Goal: Task Accomplishment & Management: Manage account settings

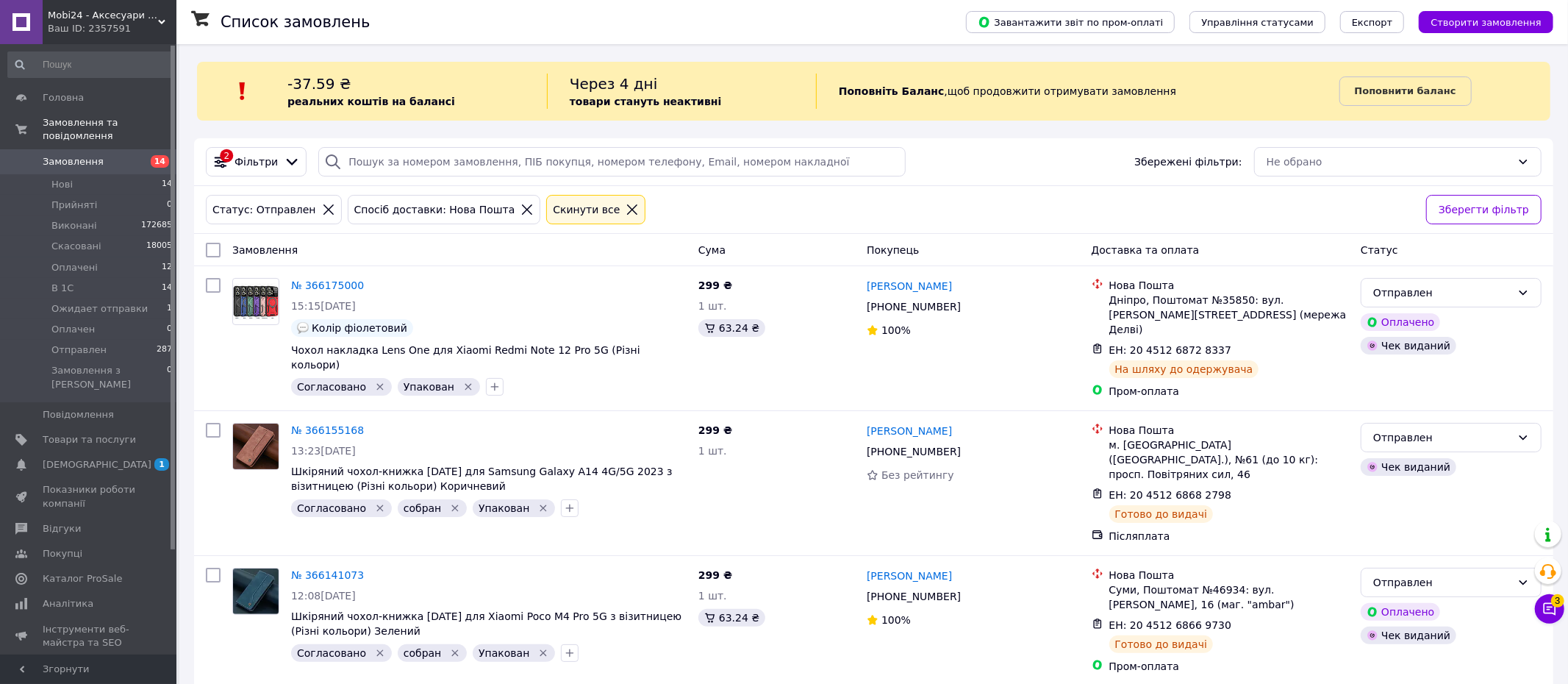
click at [627, 208] on icon at bounding box center [632, 209] width 10 height 10
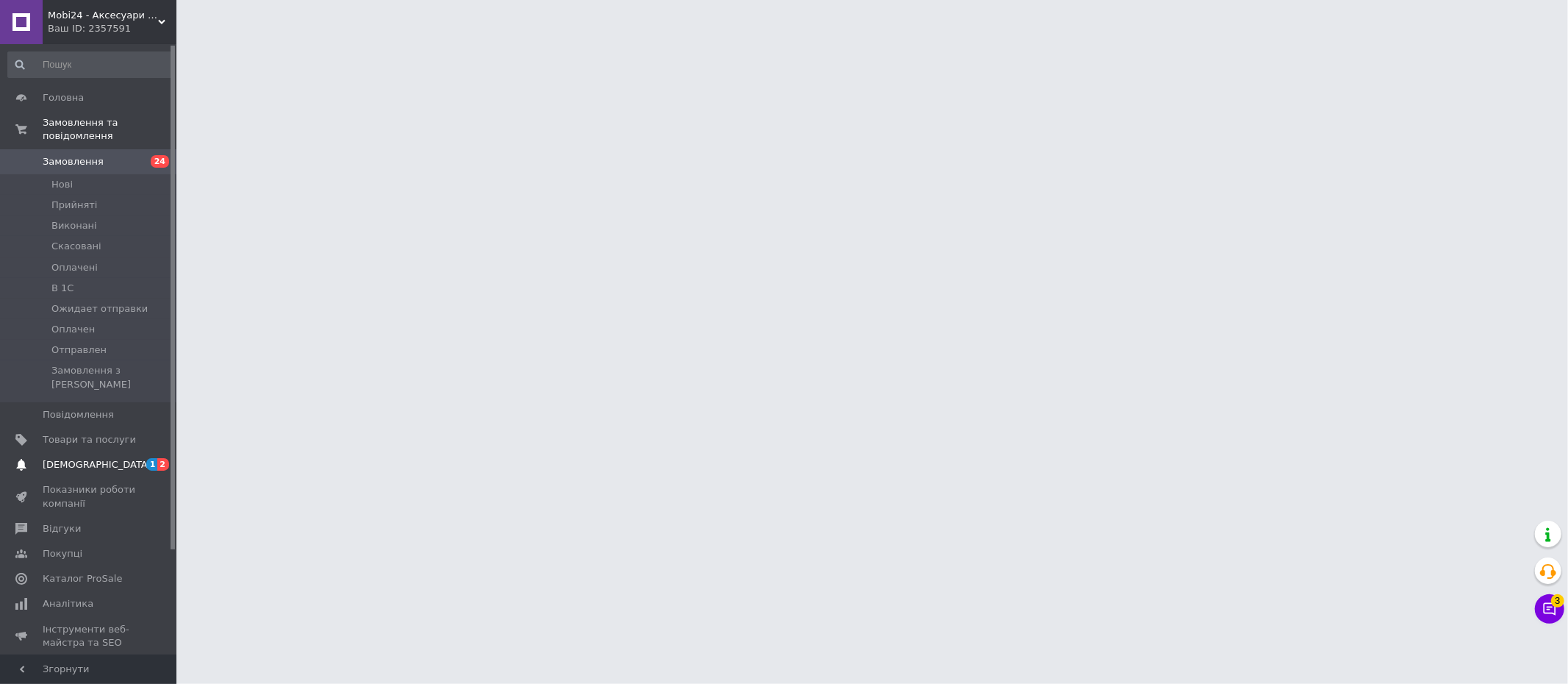
click at [68, 458] on span "[DEMOGRAPHIC_DATA]" at bounding box center [96, 465] width 108 height 13
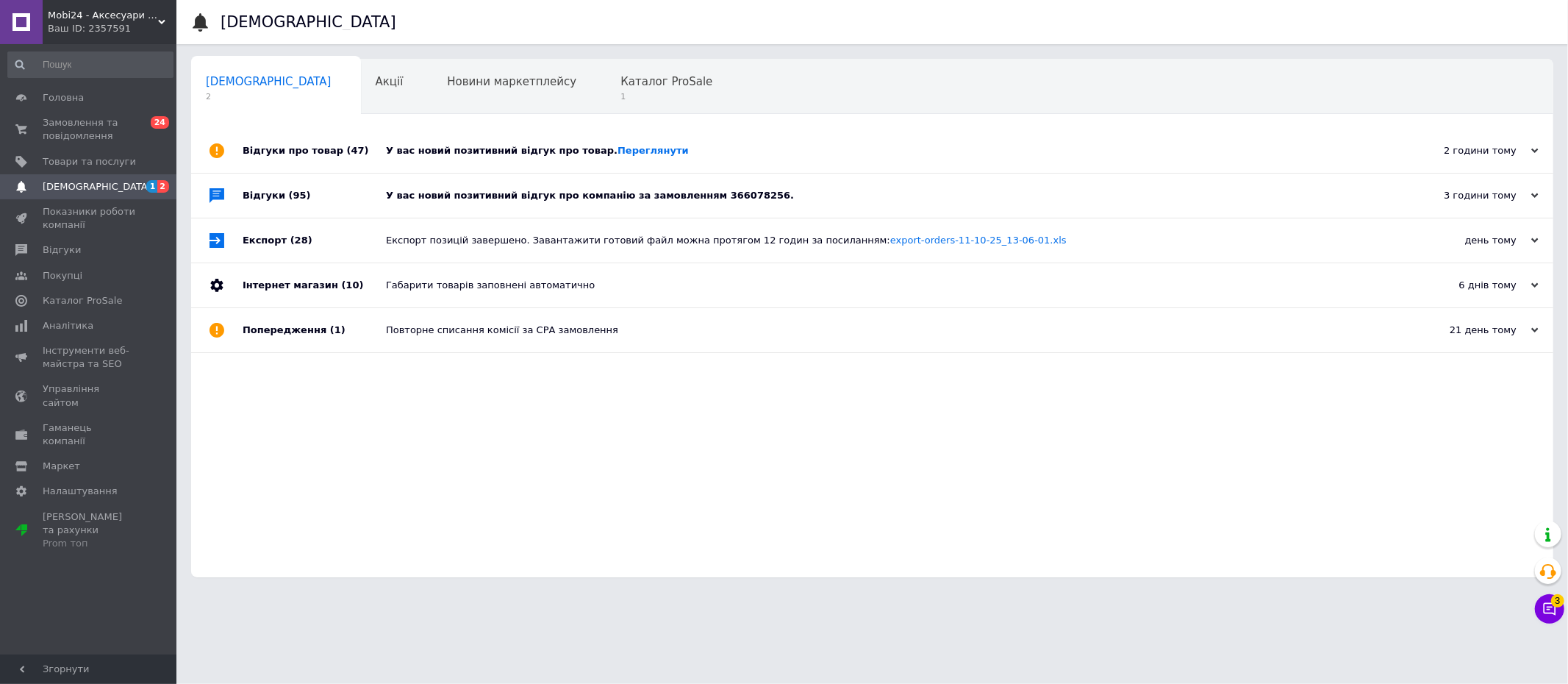
click at [1476, 200] on div "3 години тому" at bounding box center [1465, 195] width 147 height 13
click at [1478, 156] on div "2 години тому" at bounding box center [1465, 150] width 147 height 13
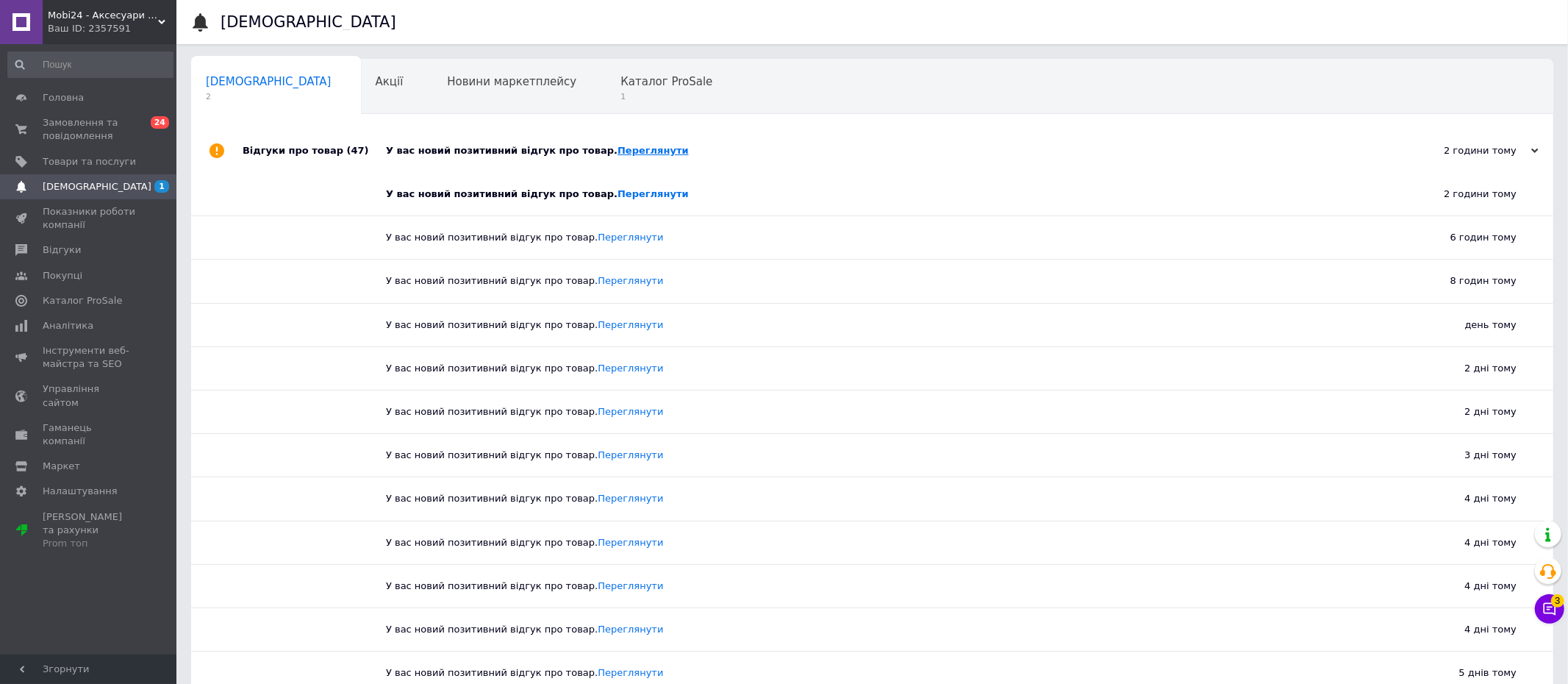
click at [620, 152] on link "Переглянути" at bounding box center [653, 150] width 72 height 11
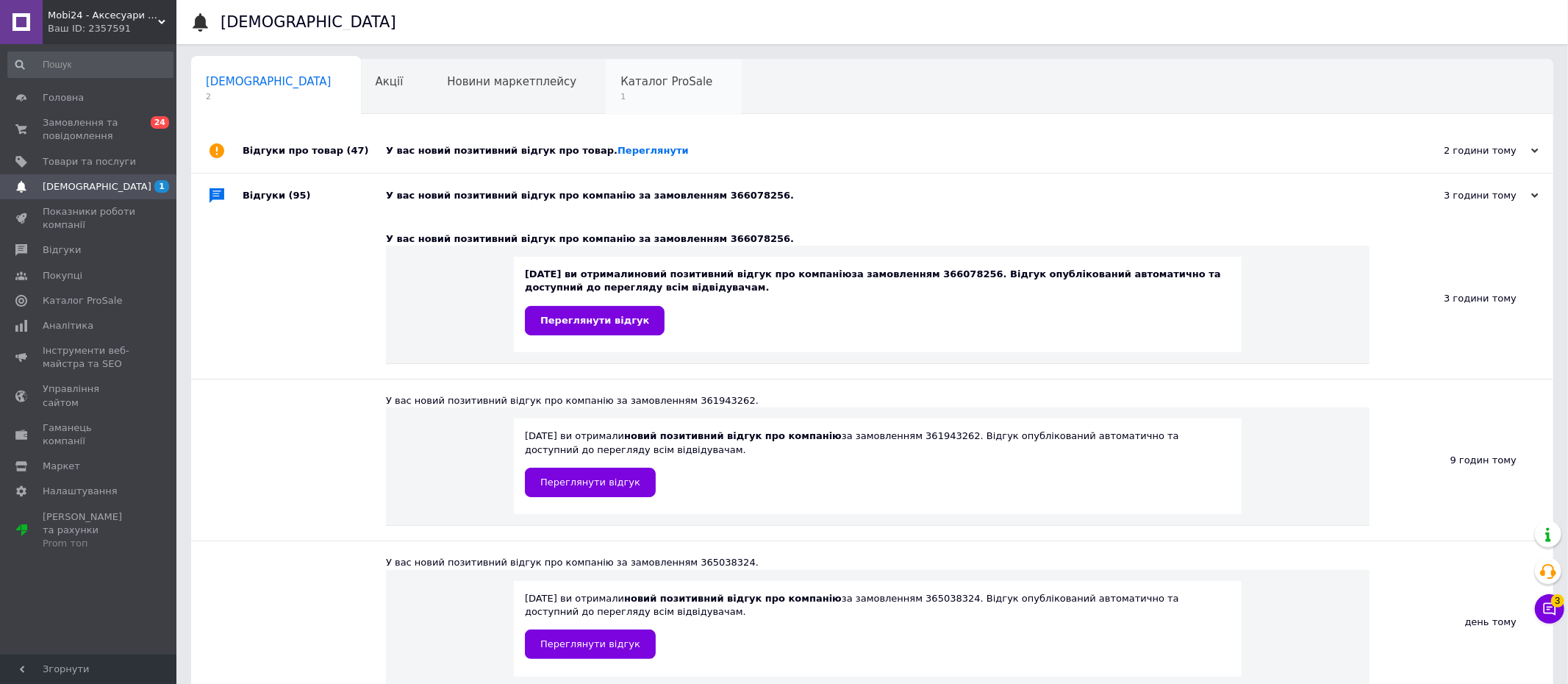
click at [620, 92] on span "1" at bounding box center [666, 96] width 92 height 11
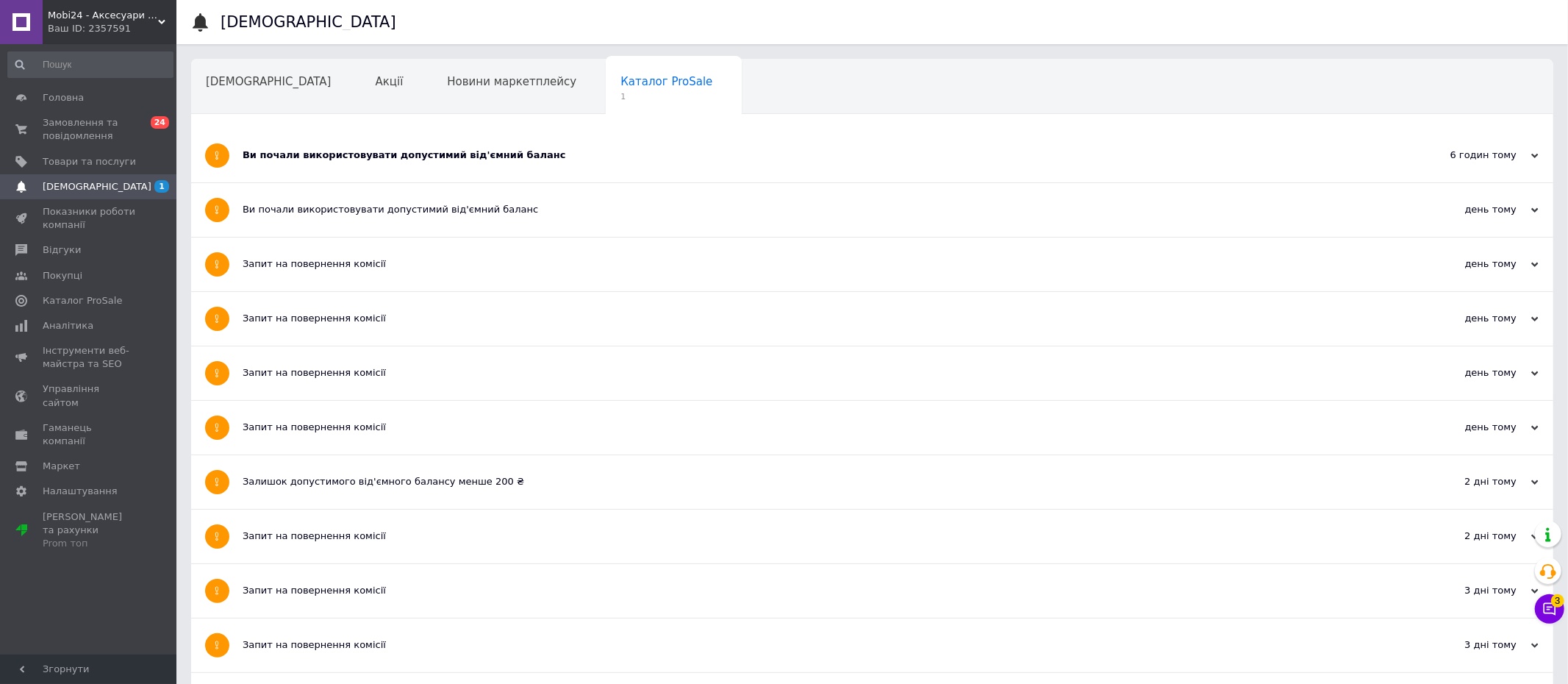
click at [511, 162] on div "Ви почали використовувати допустимий від'ємний баланс" at bounding box center [817, 155] width 1149 height 13
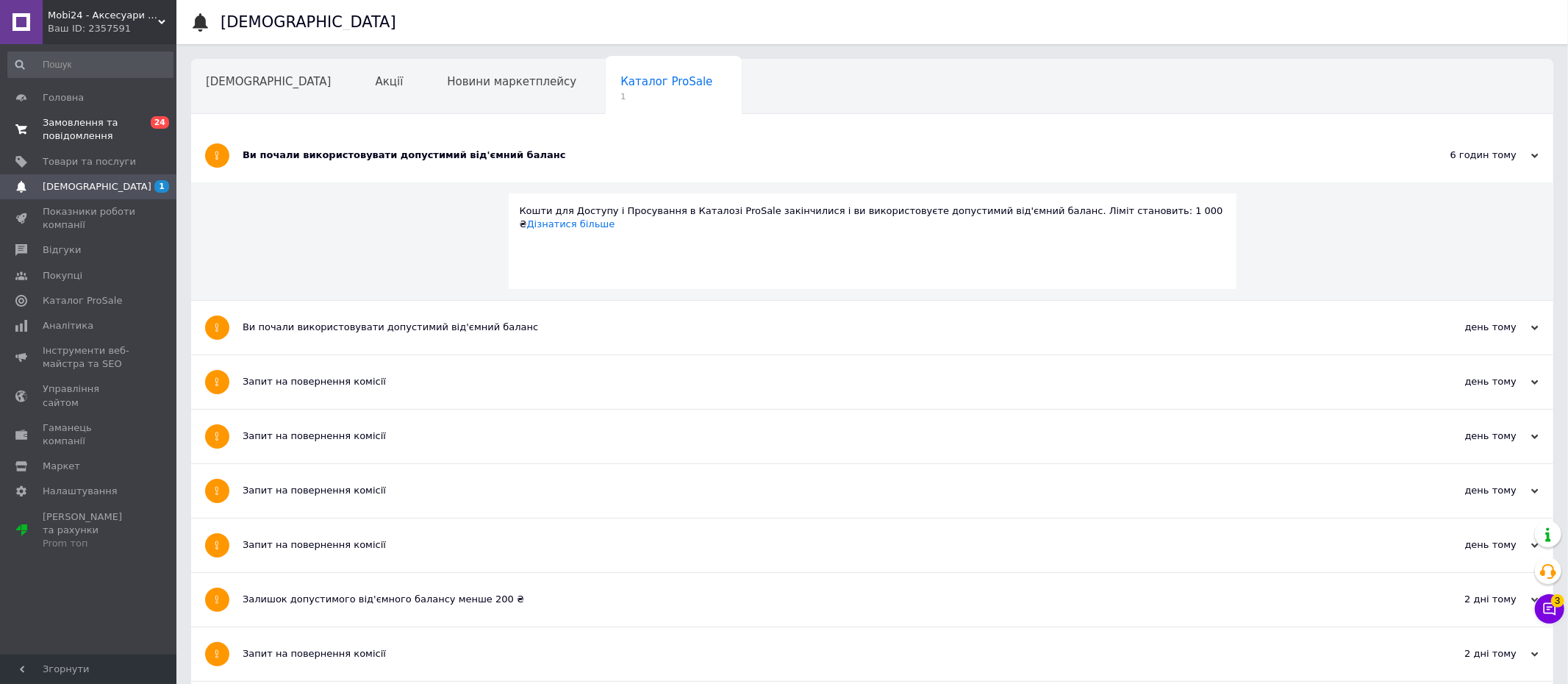
click at [61, 129] on span "Замовлення та повідомлення" at bounding box center [89, 129] width 93 height 27
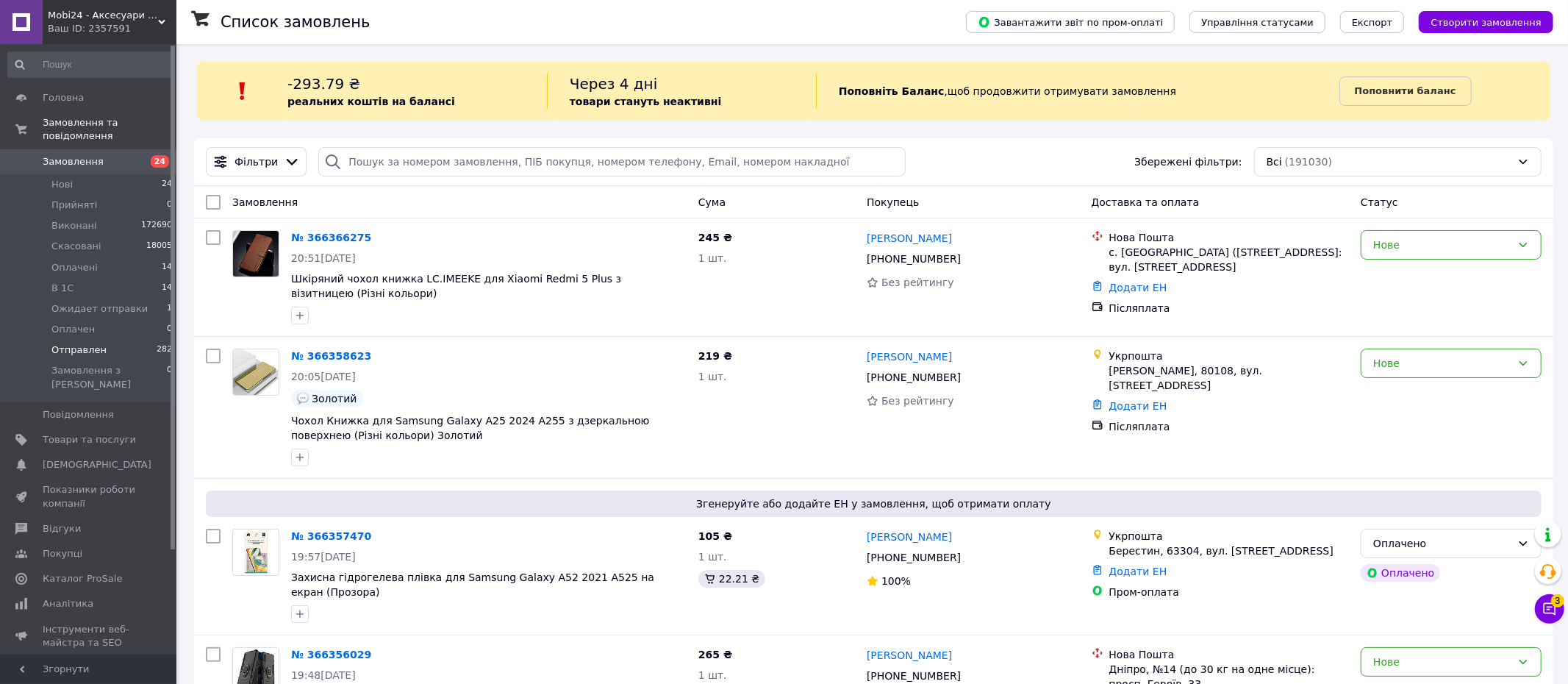
click at [64, 351] on span "Отправлен" at bounding box center [79, 350] width 55 height 13
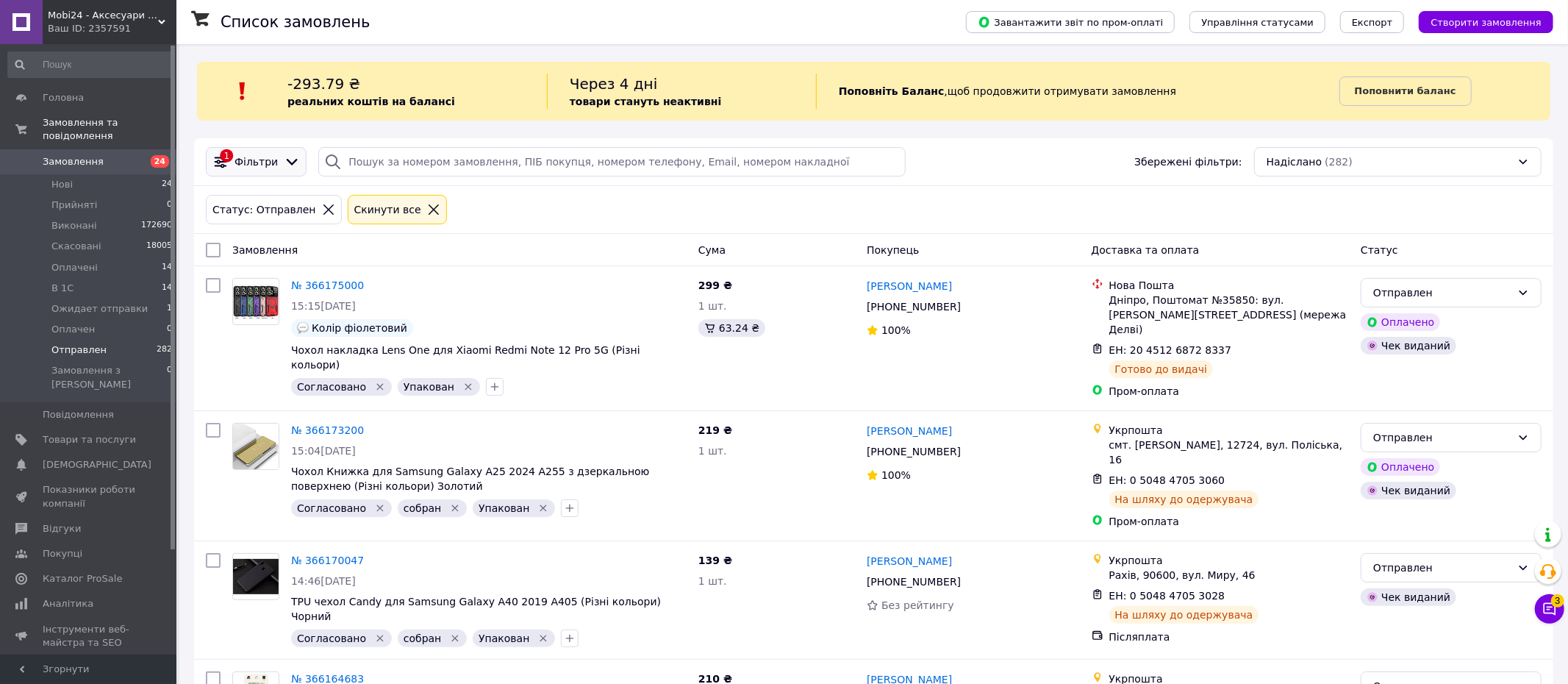
click at [289, 160] on icon at bounding box center [292, 162] width 16 height 16
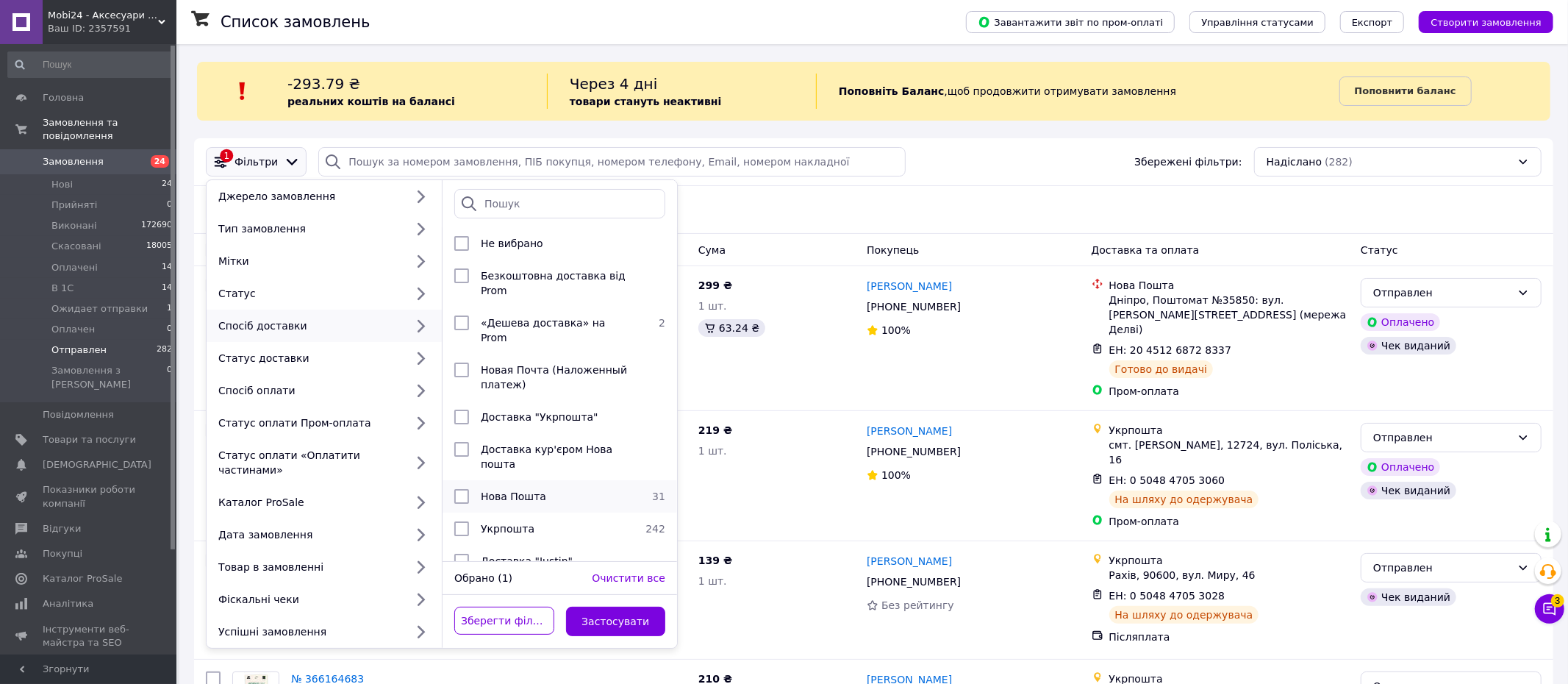
click at [461, 489] on input "checkbox" at bounding box center [461, 496] width 14 height 14
checkbox input "true"
click at [611, 624] on button "Застосувати" at bounding box center [616, 621] width 100 height 30
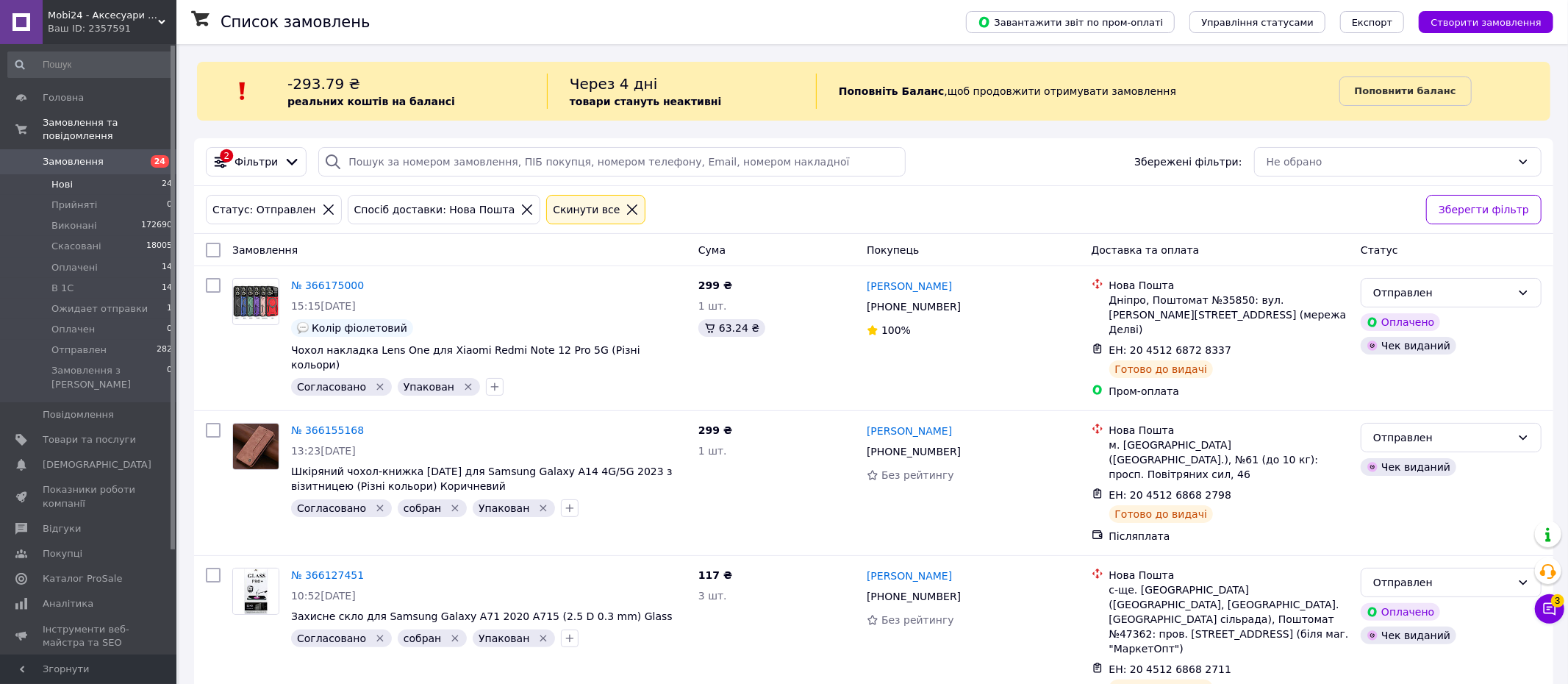
click at [142, 182] on li "Нові 24" at bounding box center [90, 185] width 181 height 21
